Goal: Task Accomplishment & Management: Complete application form

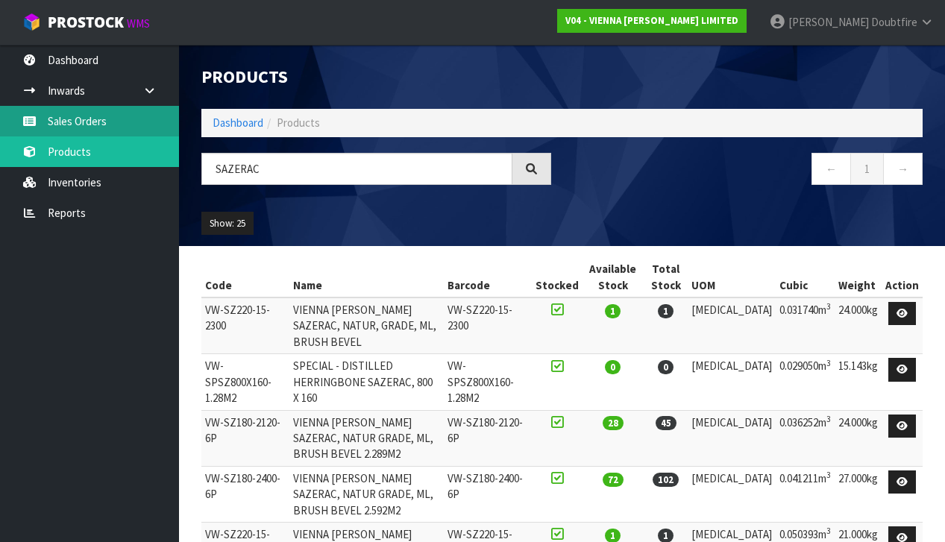
scroll to position [136, 0]
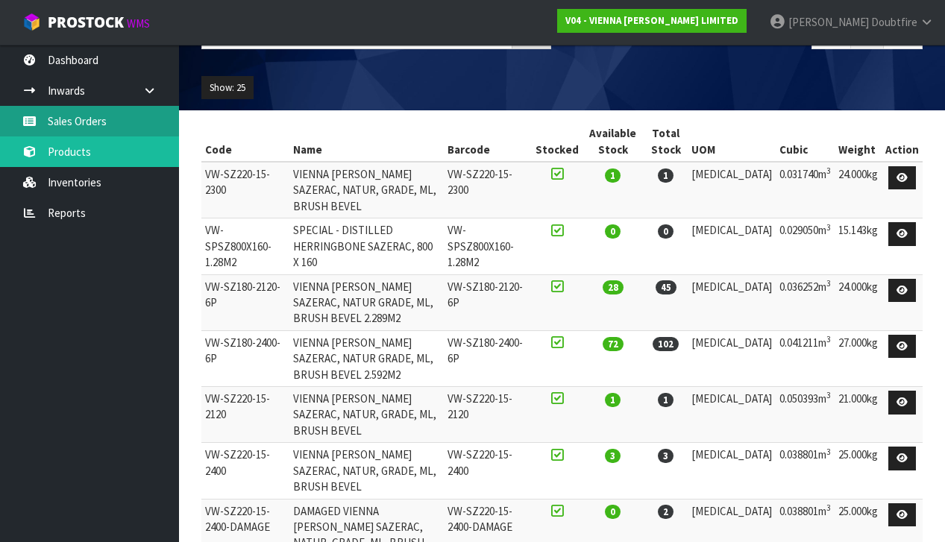
click at [63, 125] on link "Sales Orders" at bounding box center [89, 121] width 179 height 31
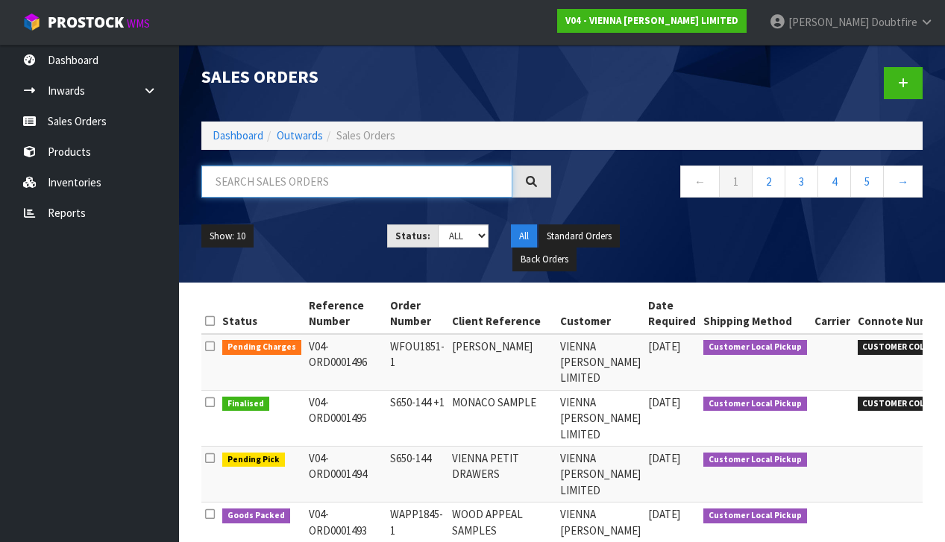
click at [239, 184] on input "text" at bounding box center [356, 182] width 311 height 32
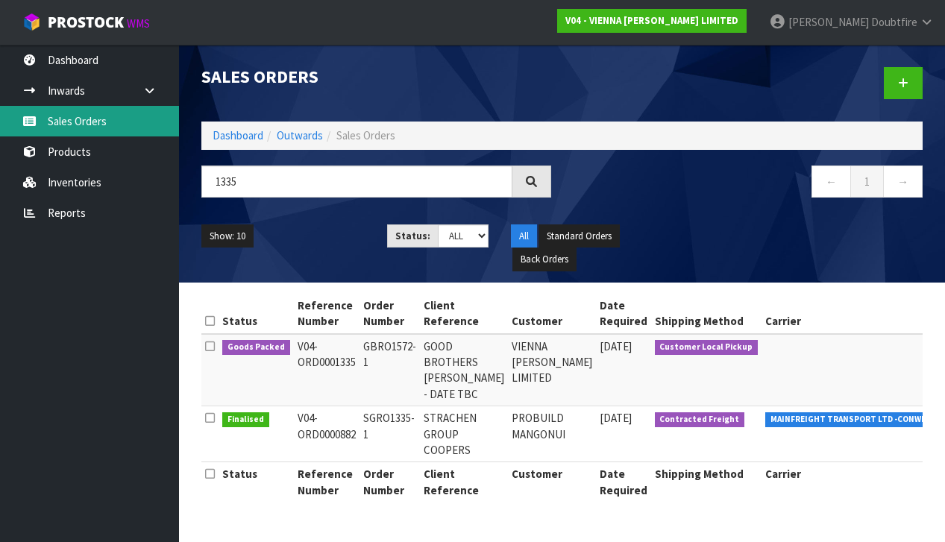
click at [62, 125] on link "Sales Orders" at bounding box center [89, 121] width 179 height 31
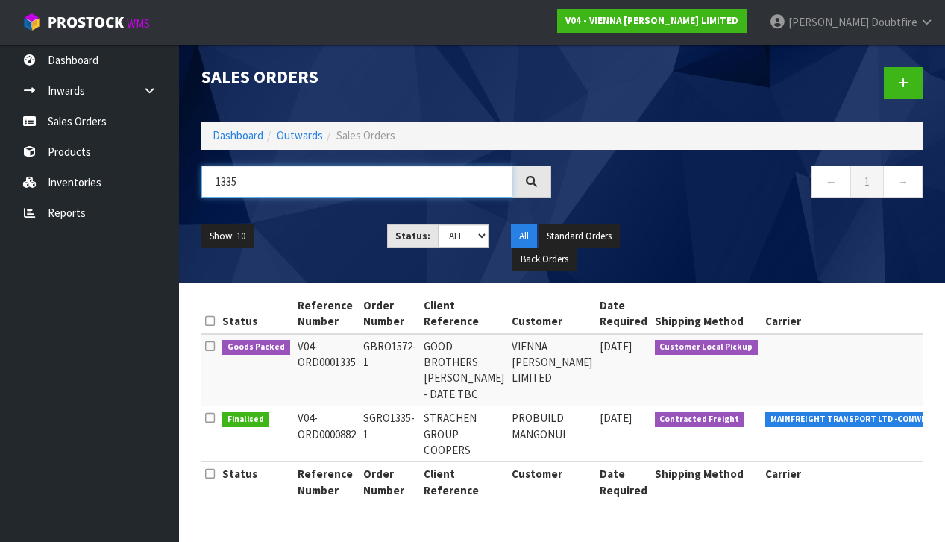
click at [267, 181] on input "1335" at bounding box center [356, 182] width 311 height 32
type input "1"
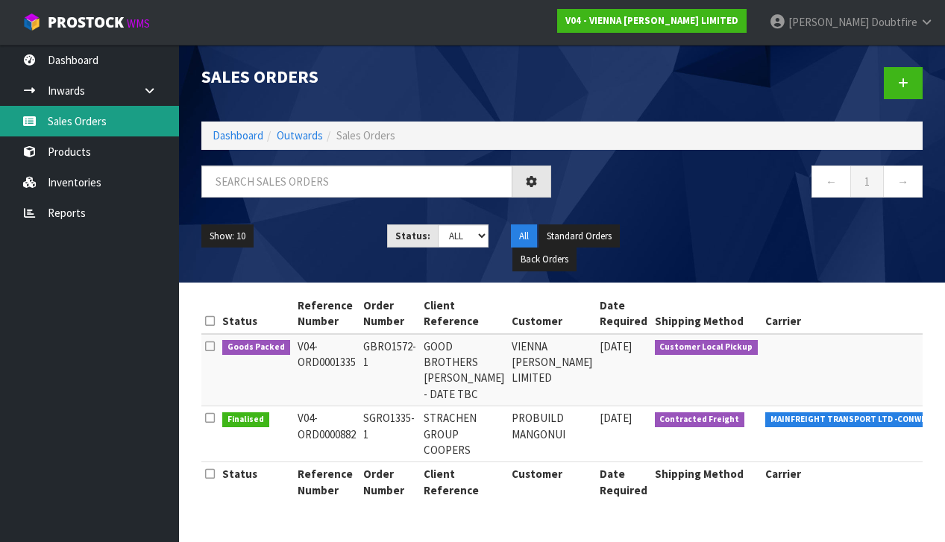
click at [77, 131] on link "Sales Orders" at bounding box center [89, 121] width 179 height 31
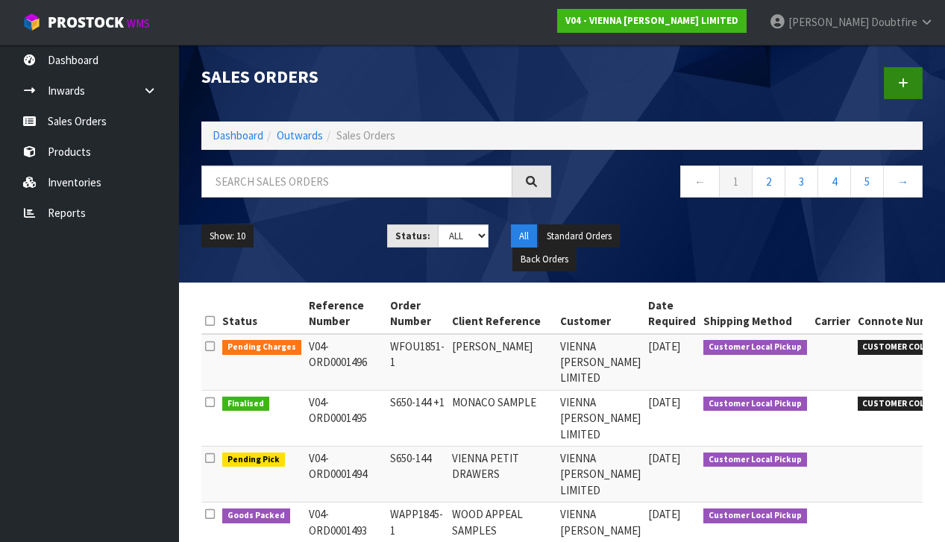
click at [911, 90] on link at bounding box center [903, 83] width 39 height 32
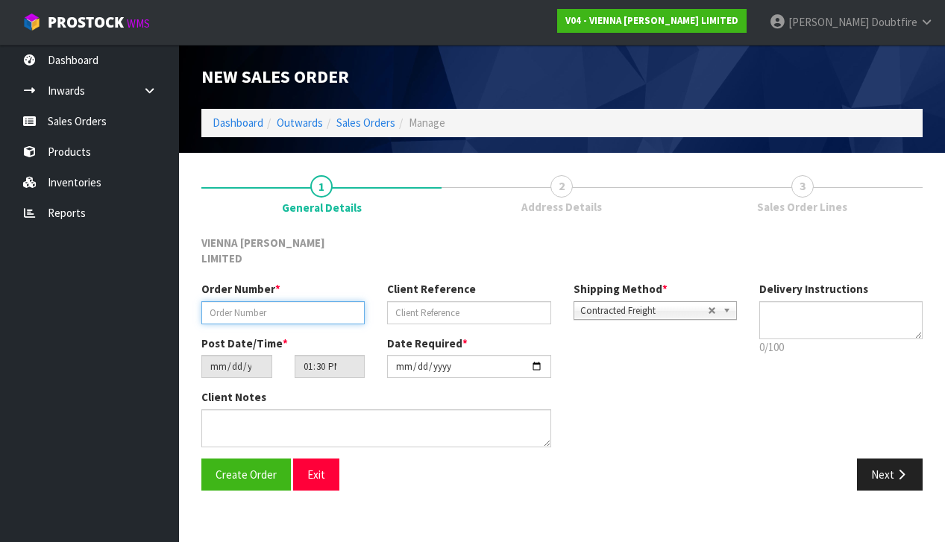
paste input "QPRO1853-1"
type input "QPRO1853-1"
click at [385, 292] on div "Client Reference" at bounding box center [469, 302] width 186 height 43
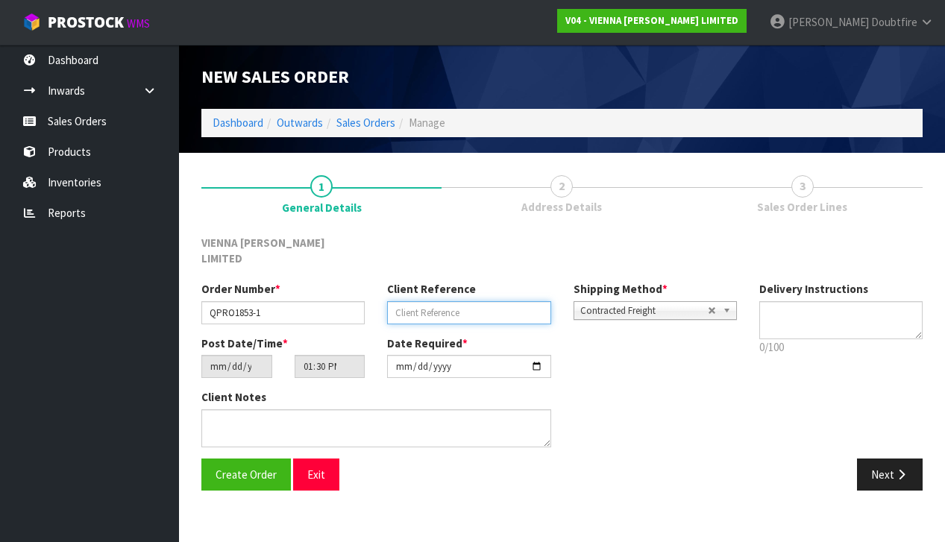
click at [396, 301] on input "text" at bounding box center [468, 312] width 163 height 23
type input "QUARTZ PROPERTIES"
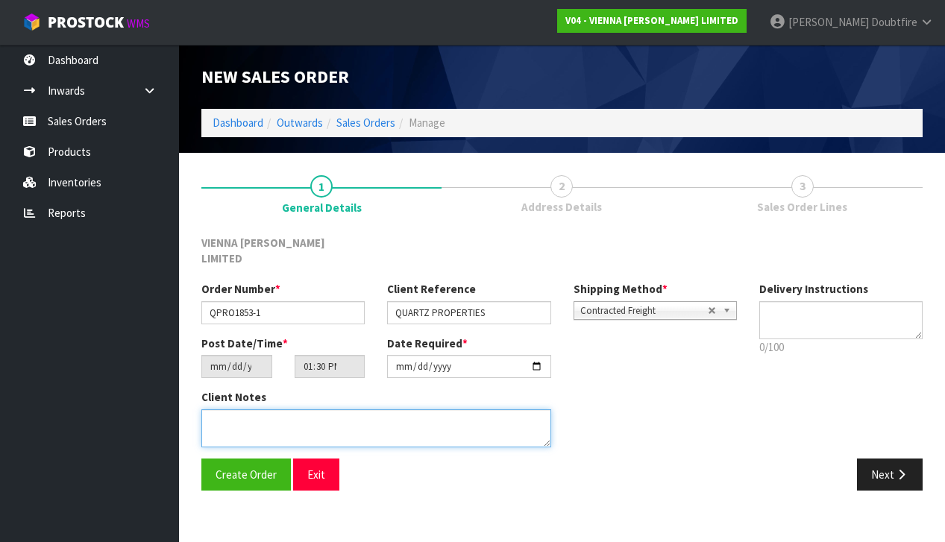
click at [239, 410] on textarea at bounding box center [376, 429] width 350 height 38
type textarea "QUARTZ PROPERTIES"
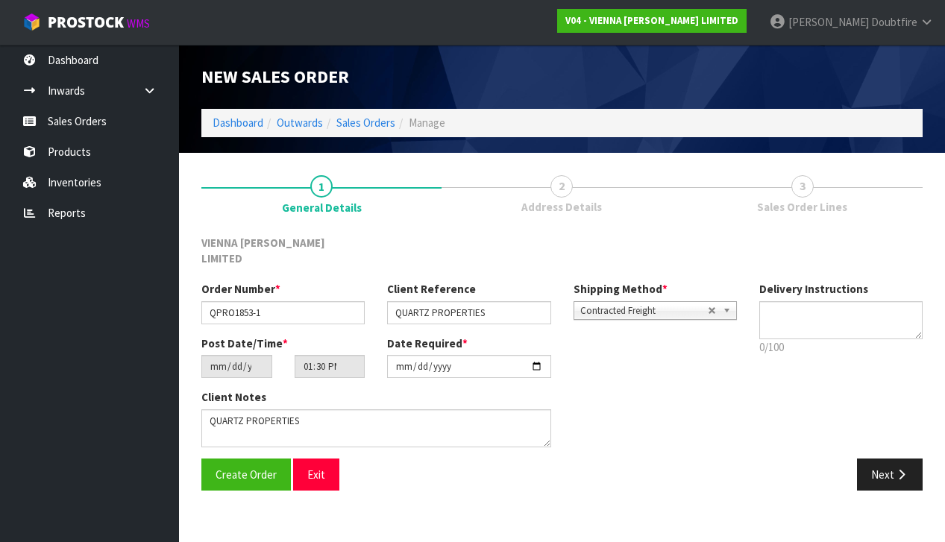
click at [650, 302] on span "Contracted Freight" at bounding box center [644, 311] width 128 height 18
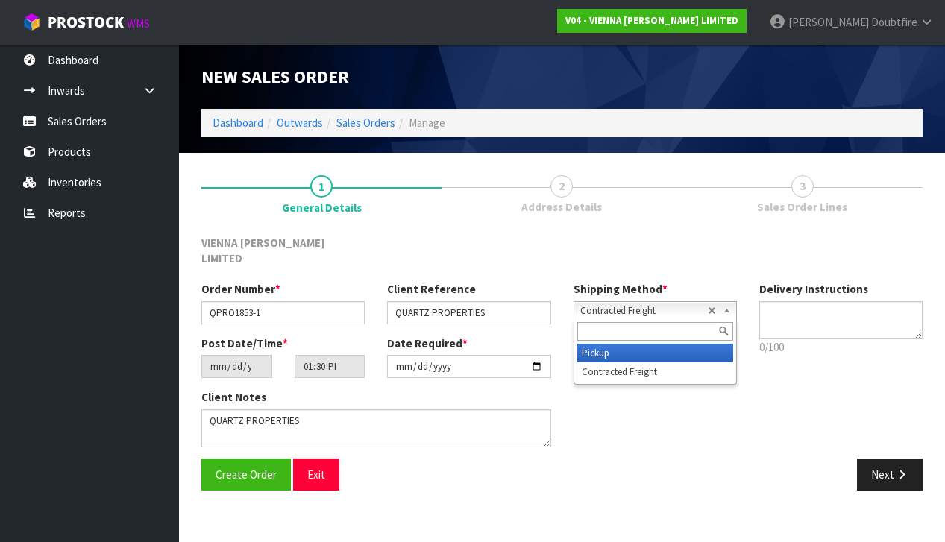
click at [614, 344] on li "Pickup" at bounding box center [655, 353] width 156 height 19
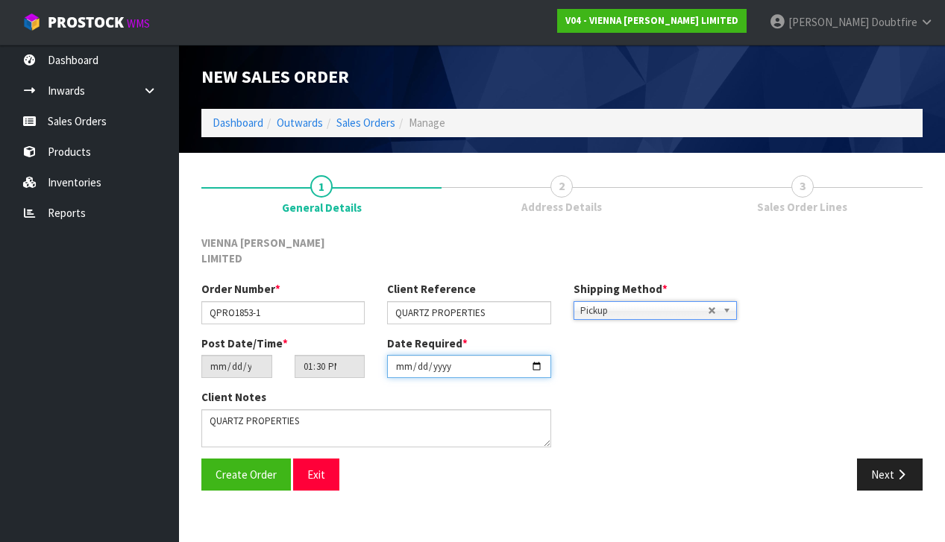
click at [402, 360] on input "[DATE]" at bounding box center [468, 366] width 163 height 23
type input "[DATE]"
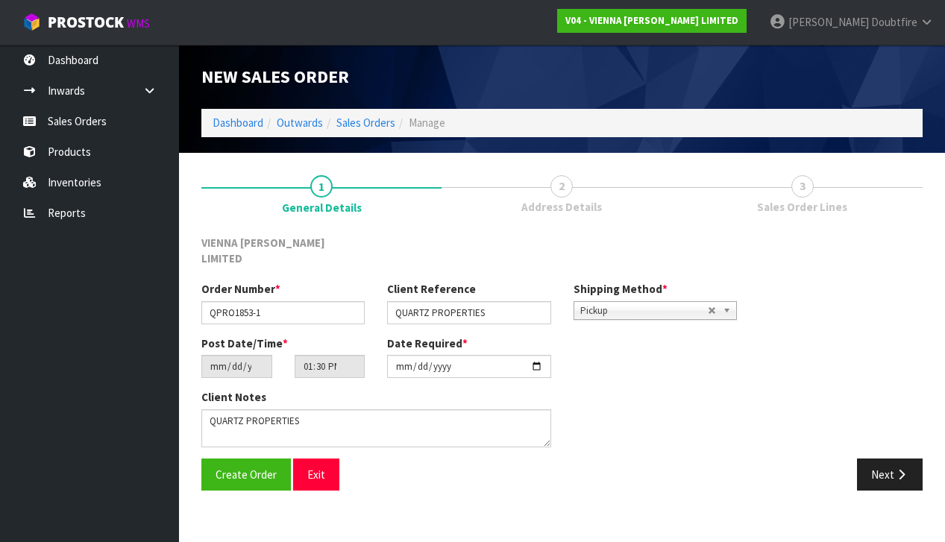
click at [360, 471] on div "Create Order Exit Next" at bounding box center [562, 480] width 744 height 43
click at [243, 468] on span "Create Order" at bounding box center [246, 475] width 61 height 14
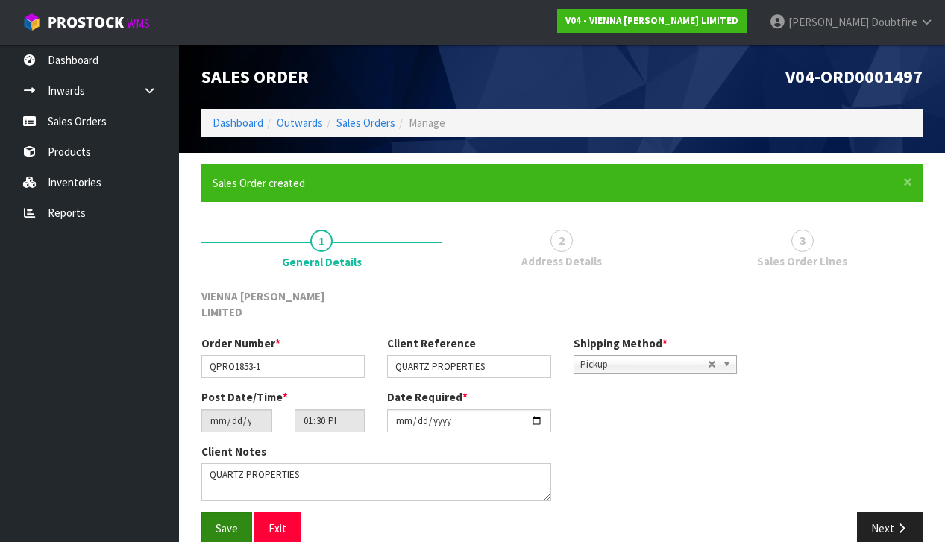
click at [225, 521] on span "Save" at bounding box center [227, 528] width 22 height 14
click at [897, 523] on icon "button" at bounding box center [901, 528] width 14 height 11
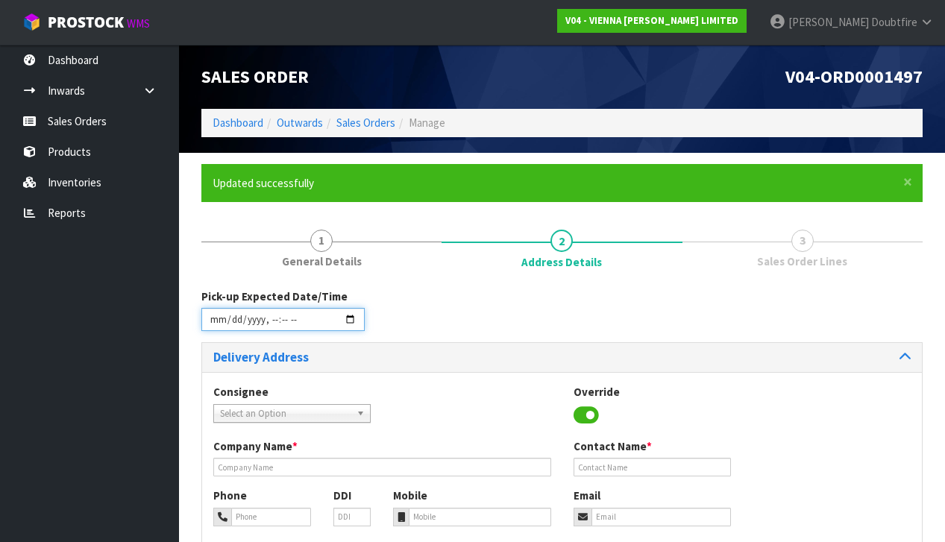
click at [216, 327] on input "datetime-local" at bounding box center [282, 319] width 163 height 23
type input "[DATE]T13:32"
click at [436, 374] on div "Consignee 000001.BAY MECHANICS - BAY MECHANICS 000001A - BRAKE & TRANSMISSION N…" at bounding box center [562, 521] width 720 height 298
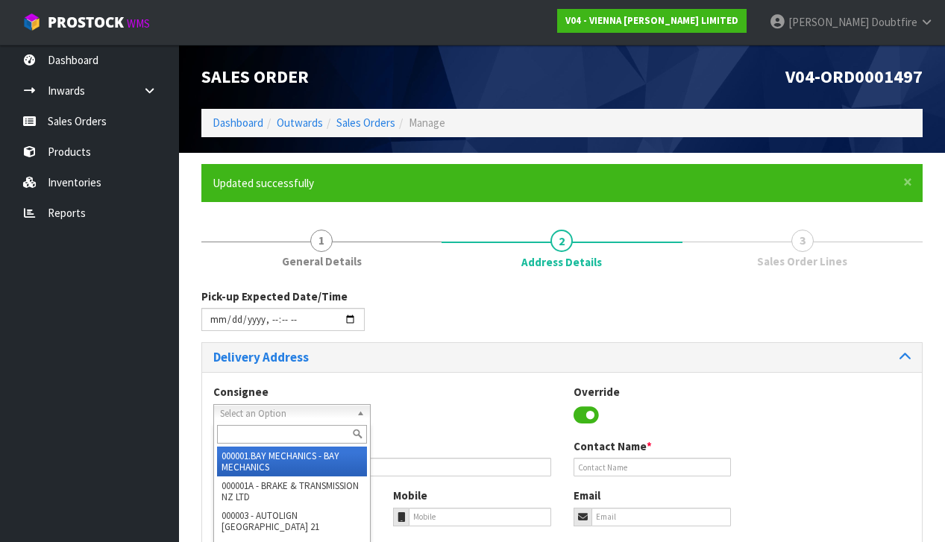
click at [258, 412] on span "Select an Option" at bounding box center [285, 414] width 131 height 18
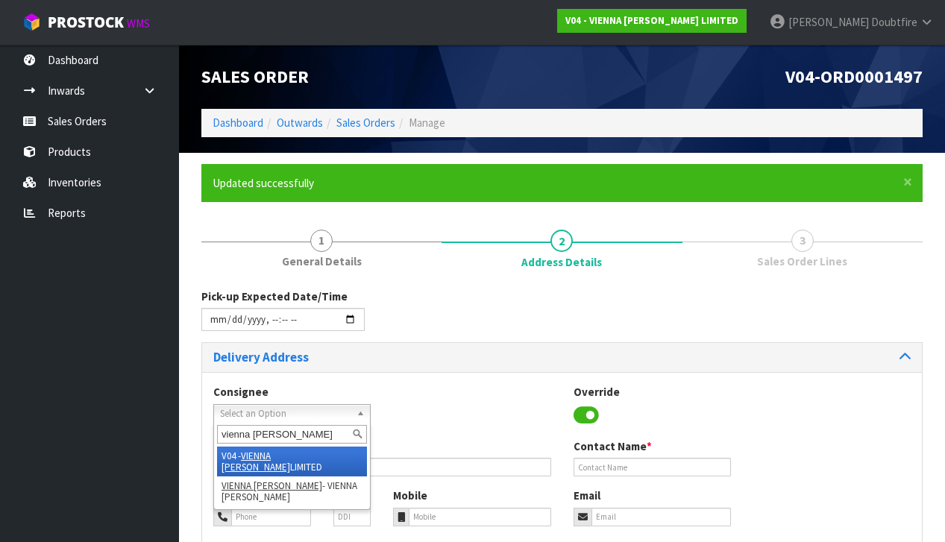
type input "vienna [PERSON_NAME]"
click at [310, 455] on li "V04 - VIENNA [PERSON_NAME] LIMITED" at bounding box center [292, 462] width 150 height 30
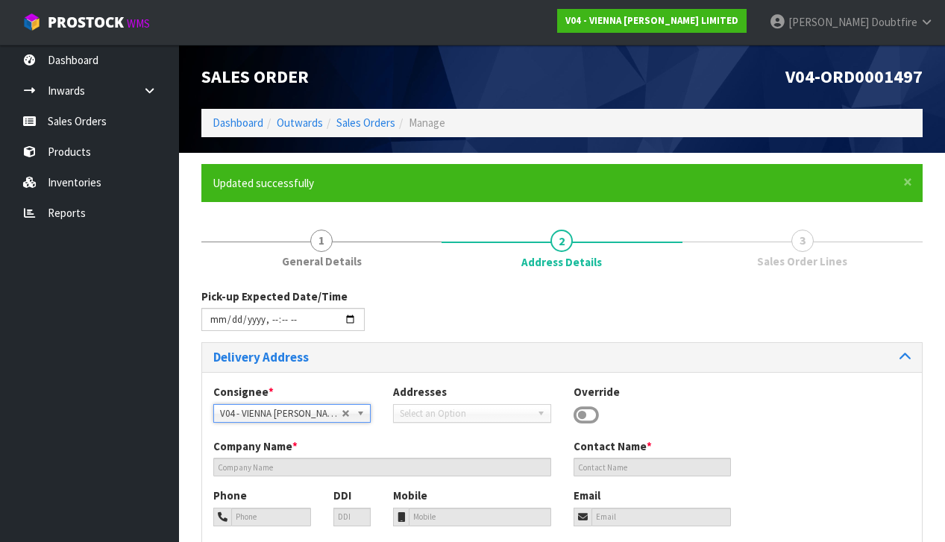
type input "VIENNA [PERSON_NAME] LIMITED"
type input "[PERSON_NAME]"
type input "[PHONE_NUMBER]"
type input "[PERSON_NAME][EMAIL_ADDRESS][DOMAIN_NAME]"
type input "2 ROXBURGH ST"
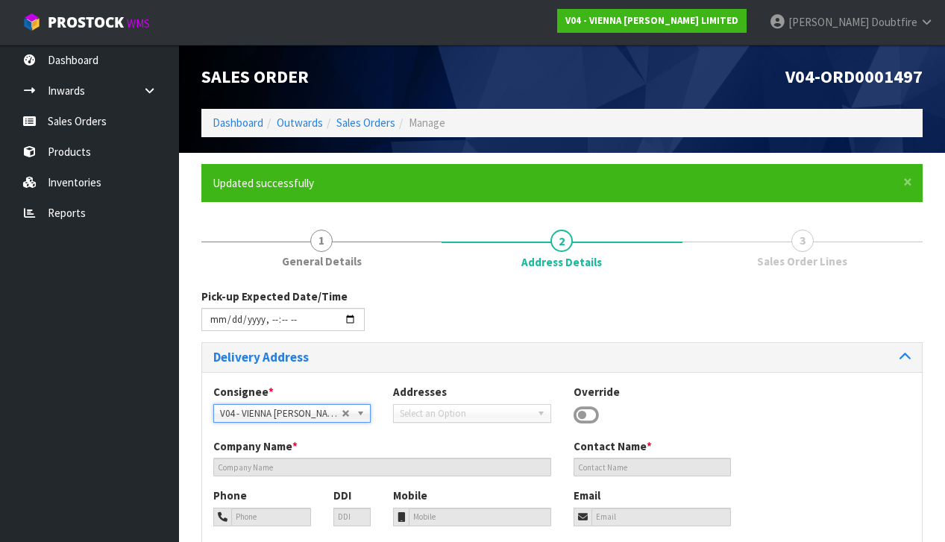
type input "1023"
type input "[GEOGRAPHIC_DATA]"
type input "NEWMARKET"
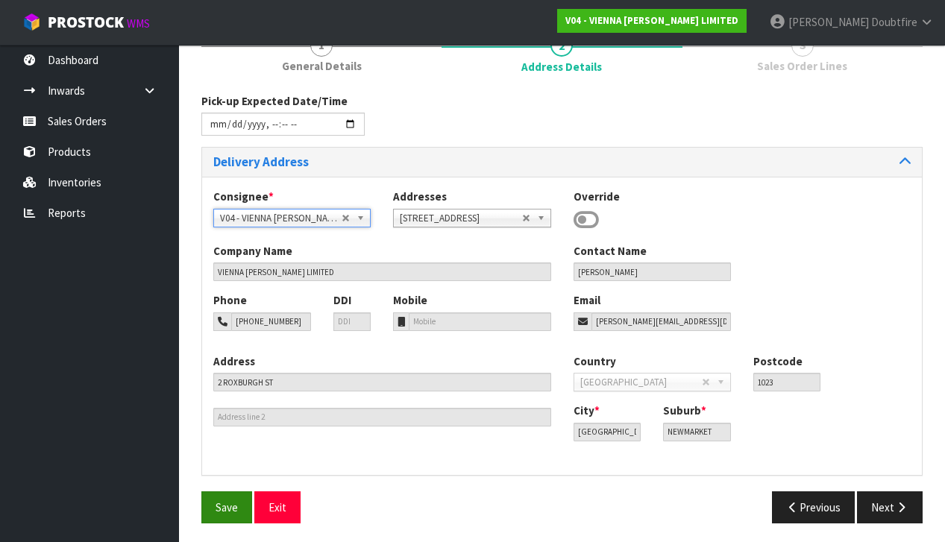
scroll to position [195, 0]
click at [235, 510] on span "Save" at bounding box center [227, 508] width 22 height 14
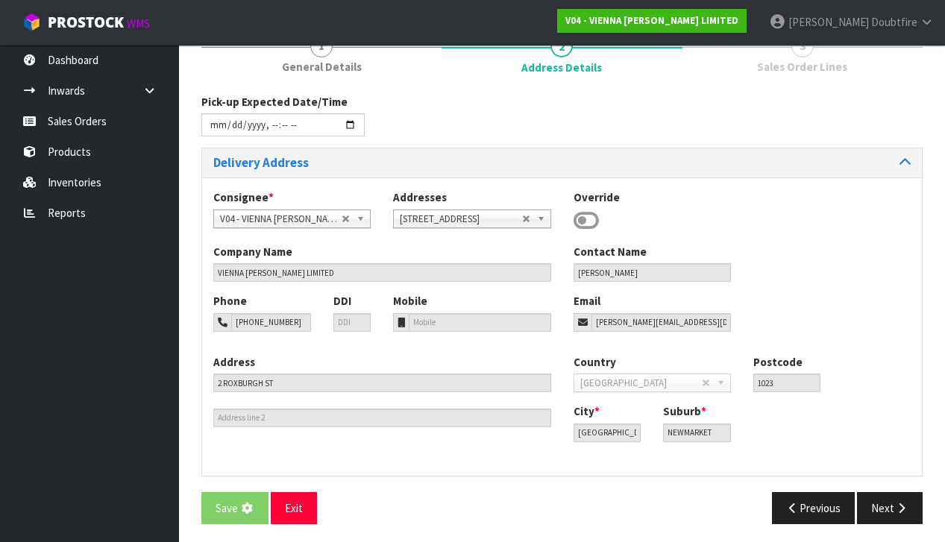
scroll to position [0, 0]
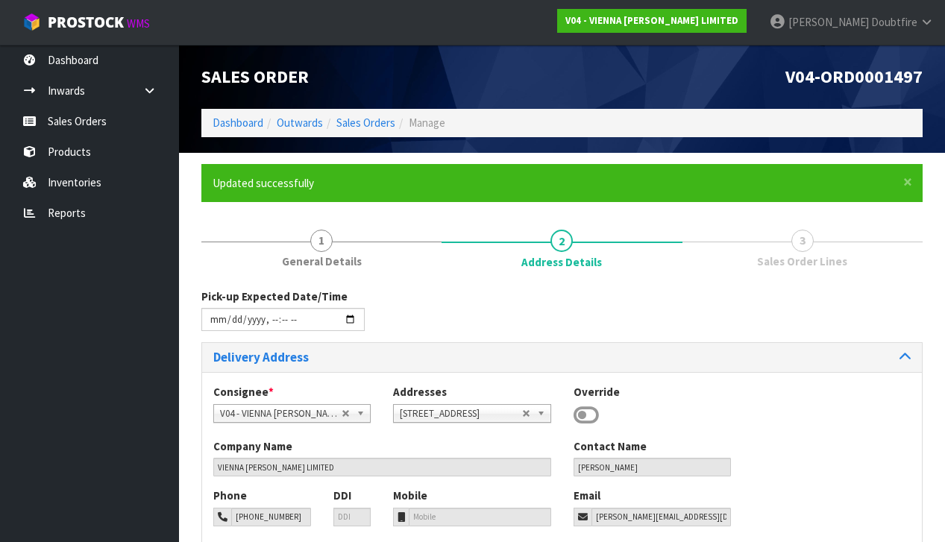
type input "[DATE]T13:32"
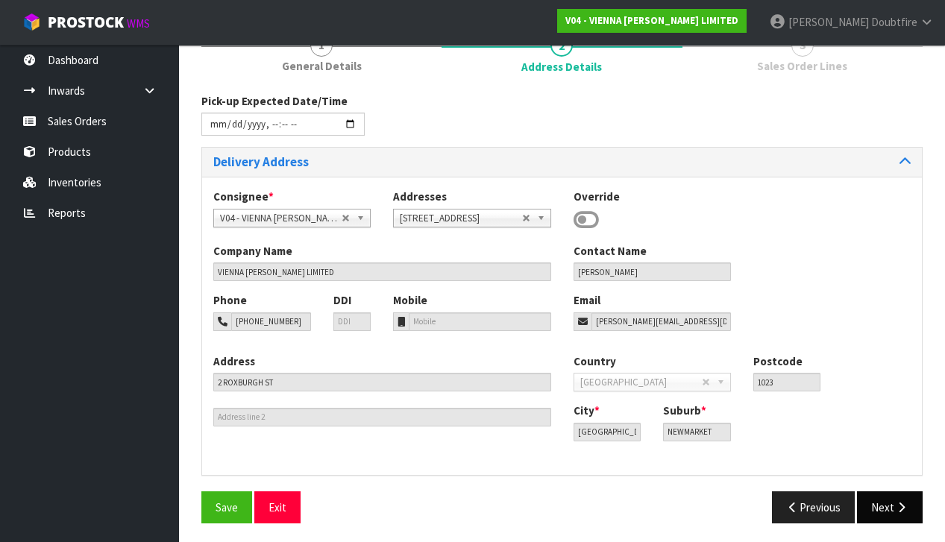
scroll to position [195, 0]
click at [890, 506] on button "Next" at bounding box center [890, 508] width 66 height 32
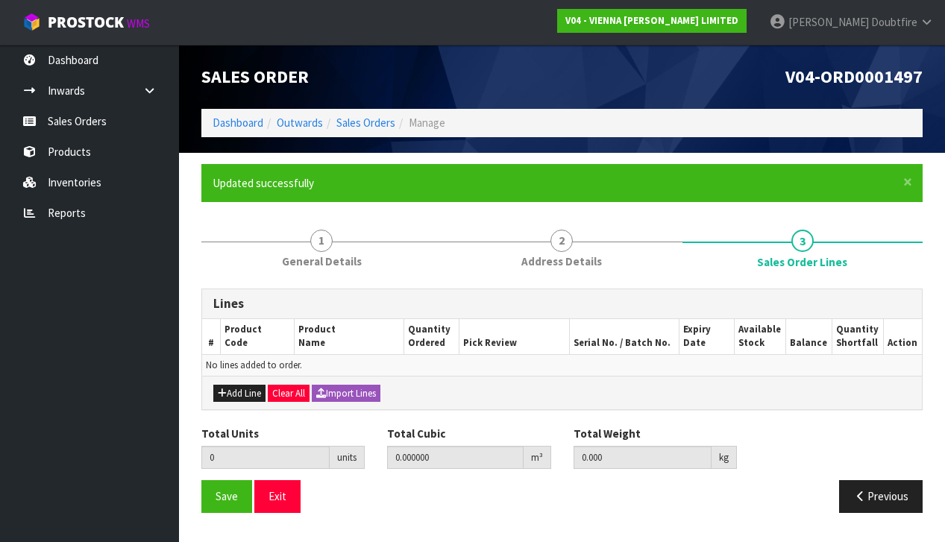
scroll to position [0, 0]
click at [239, 392] on button "Add Line" at bounding box center [239, 394] width 52 height 18
type input "0"
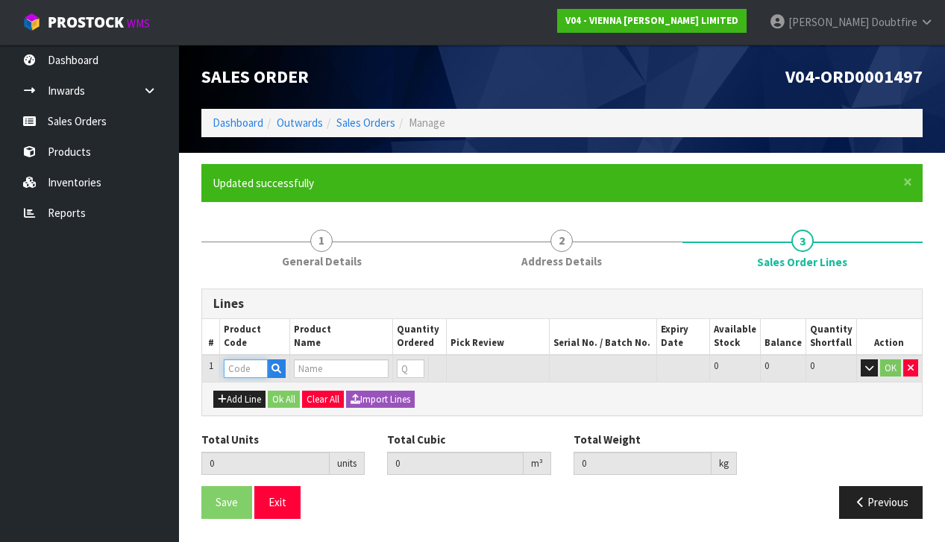
click at [241, 363] on input "text" at bounding box center [246, 369] width 44 height 19
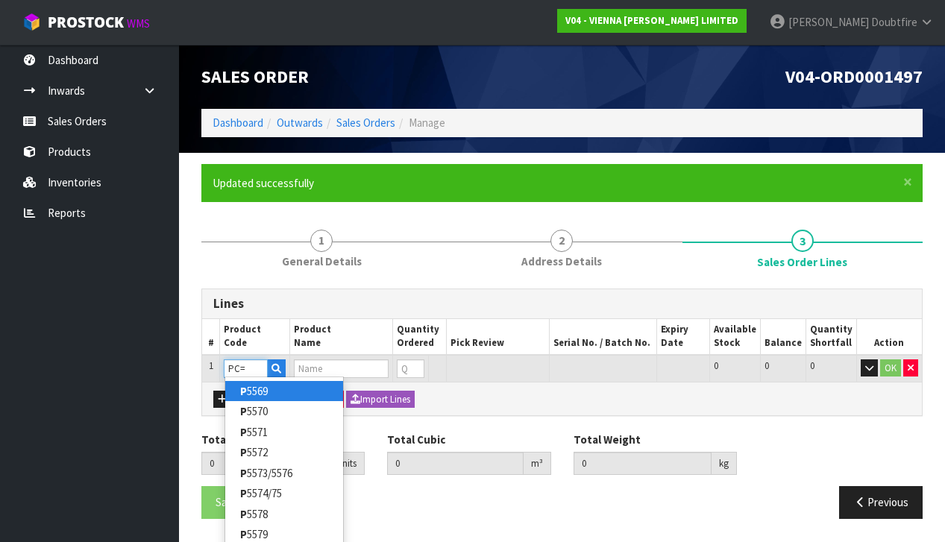
type input "PC"
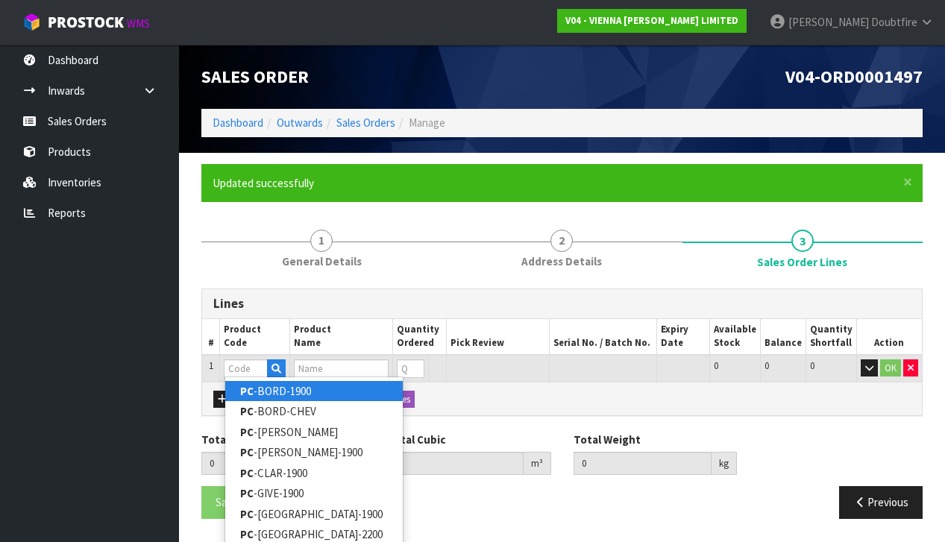
click at [261, 392] on link "PC -BORD-1900" at bounding box center [314, 391] width 178 height 20
type input "PC-BORD-1900"
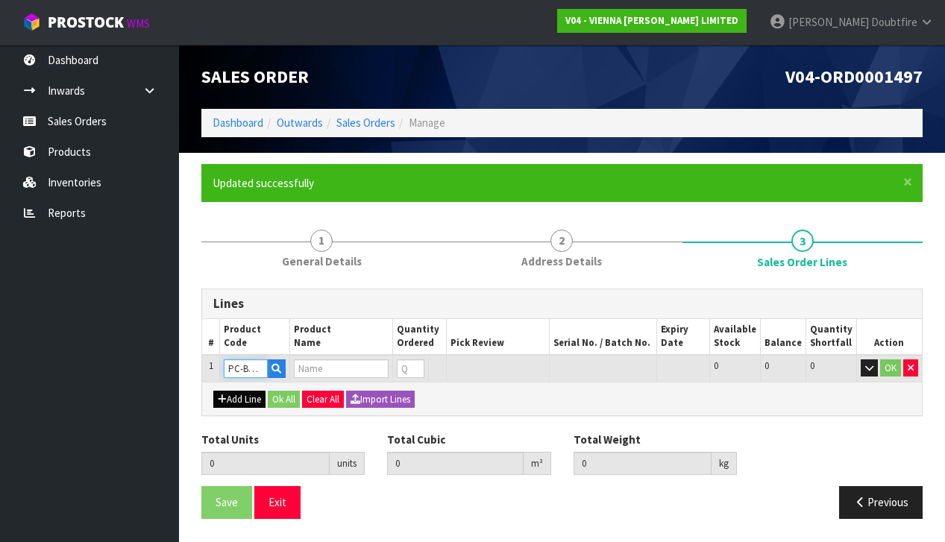
type input "0.000000"
type input "0.000"
type input "PETIT CHATEAU BORDEAUX 1900X190X15/4 (2.166M2)"
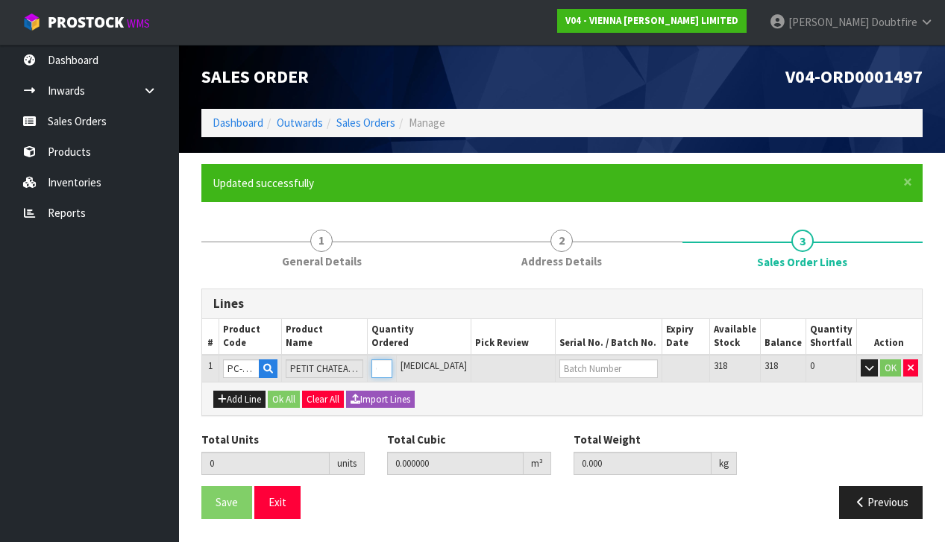
type input "1"
type input "0.0384"
type input "22"
click at [392, 364] on input "1" at bounding box center [381, 369] width 21 height 19
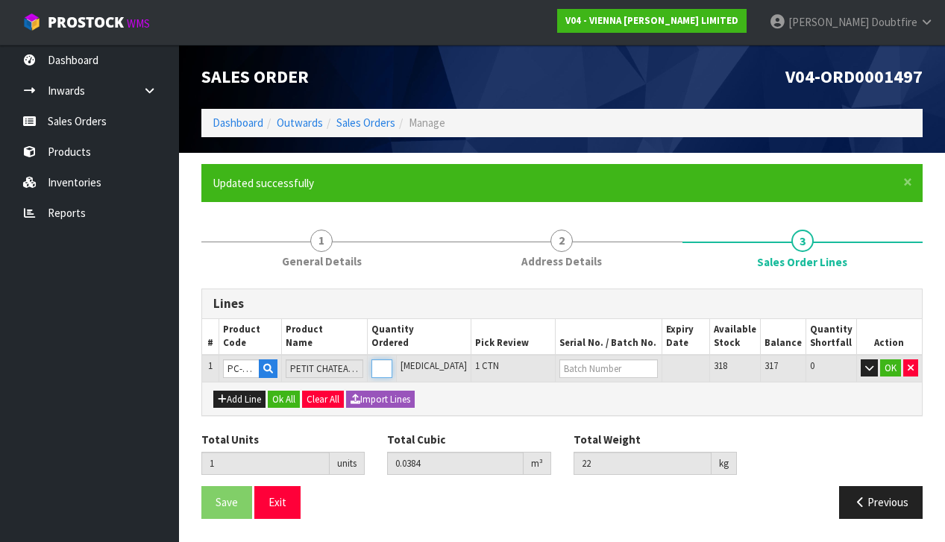
type input "0"
type input "4"
type input "0.1536"
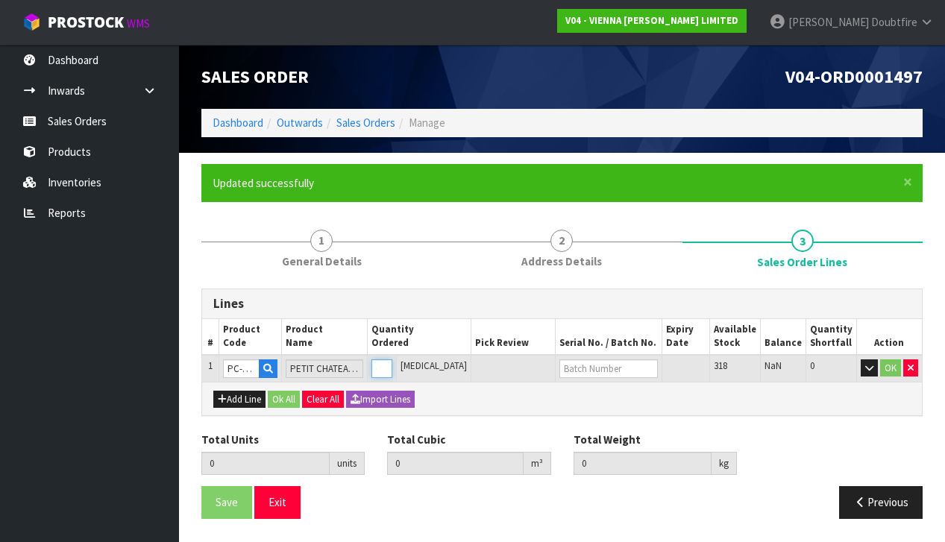
type input "88"
type input "4"
type input "40"
type input "1.536"
type input "880"
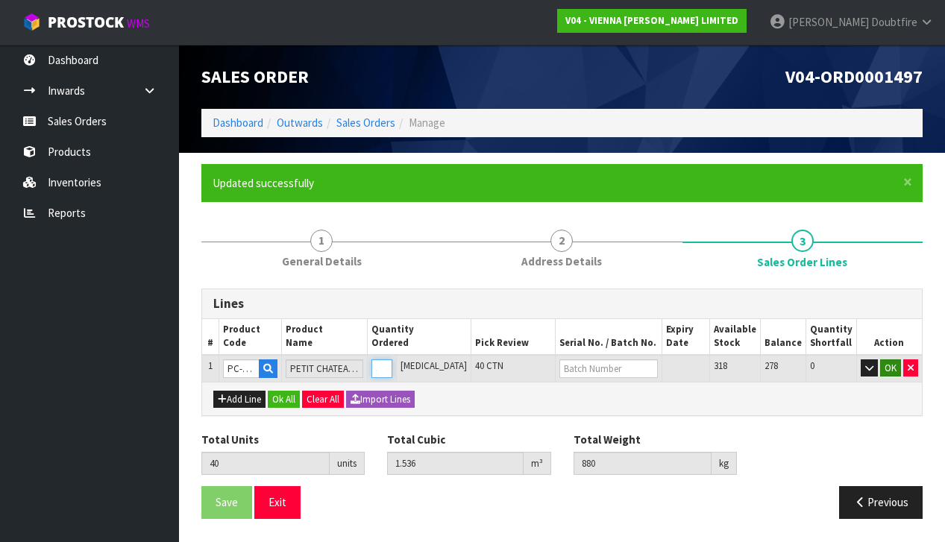
type input "40"
click at [891, 366] on button "OK" at bounding box center [890, 369] width 21 height 18
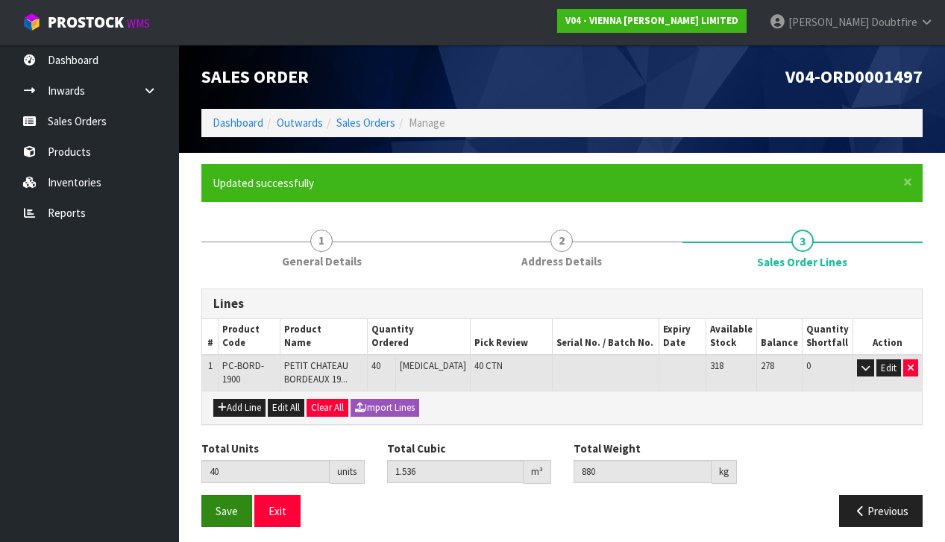
click at [221, 511] on span "Save" at bounding box center [227, 511] width 22 height 14
